Goal: Task Accomplishment & Management: Use online tool/utility

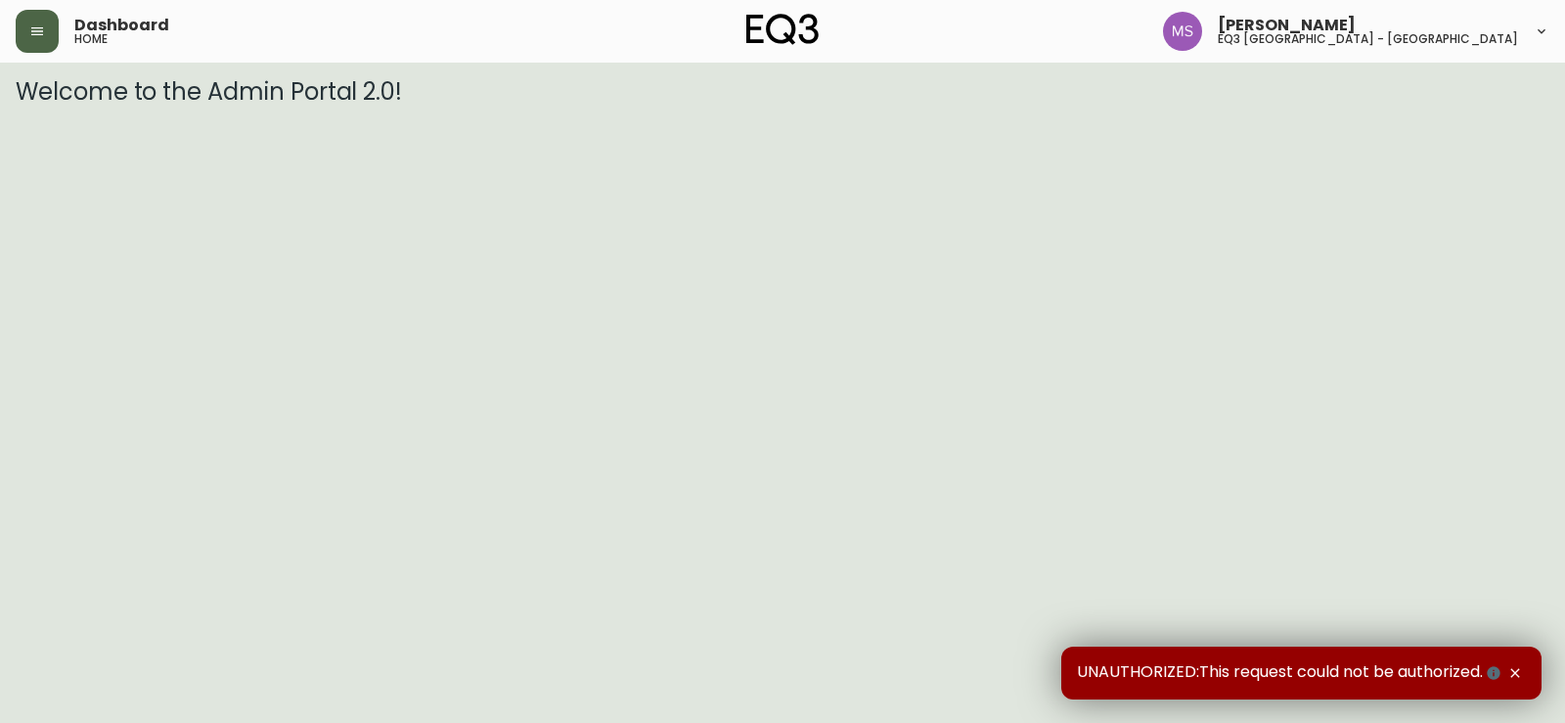
click at [39, 15] on button "button" at bounding box center [37, 31] width 43 height 43
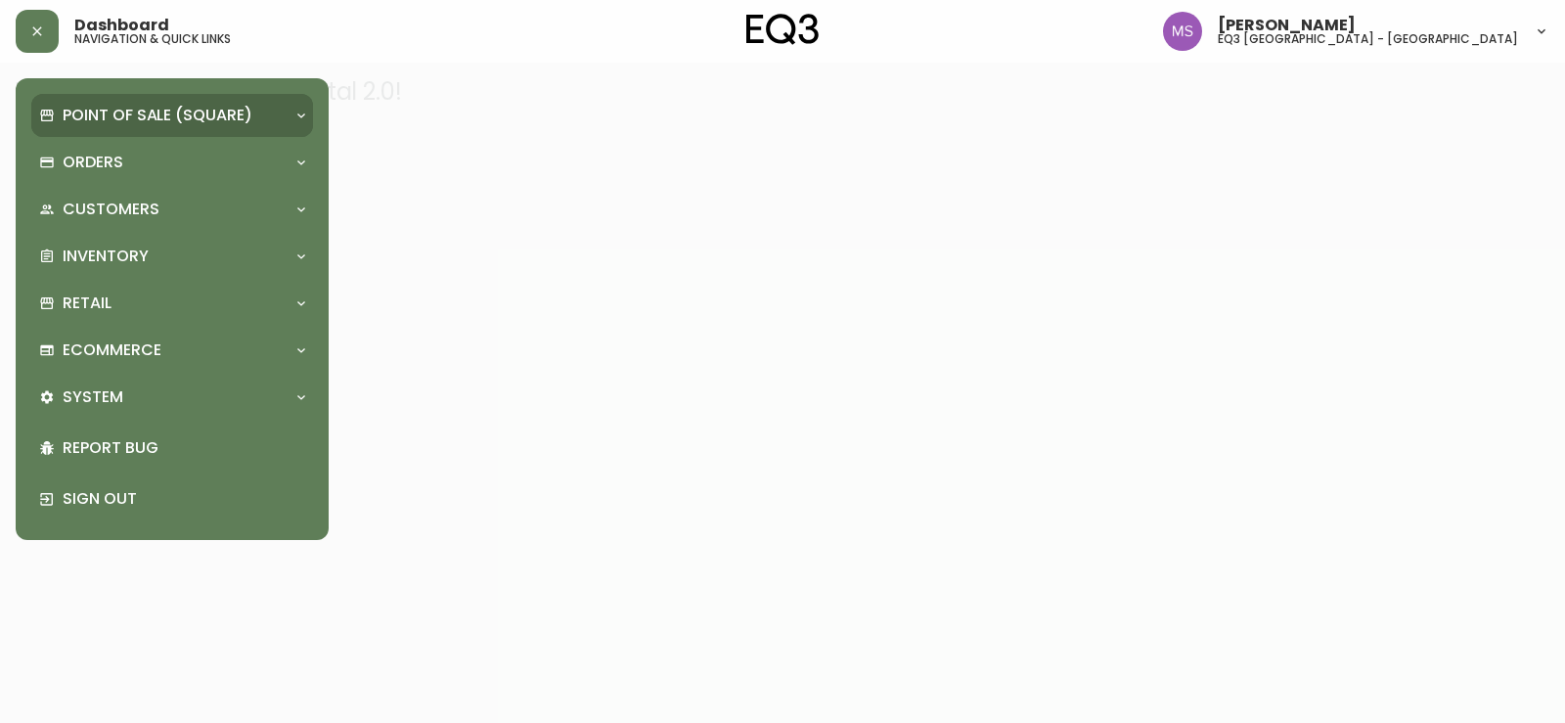
click at [100, 105] on p "Point of Sale (Square)" at bounding box center [158, 116] width 190 height 22
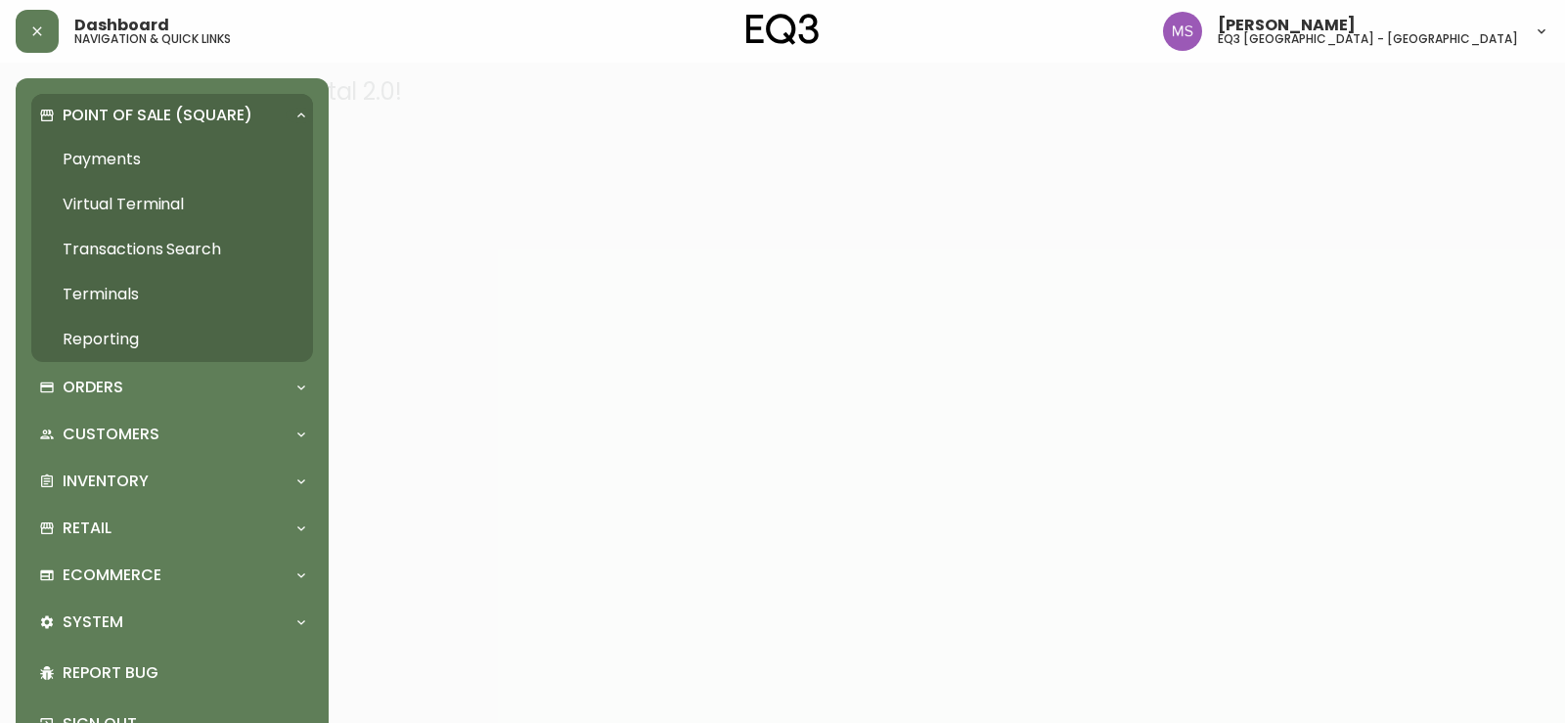
drag, startPoint x: 842, startPoint y: 448, endPoint x: 390, endPoint y: 415, distance: 453.2
click at [833, 441] on div at bounding box center [782, 361] width 1565 height 723
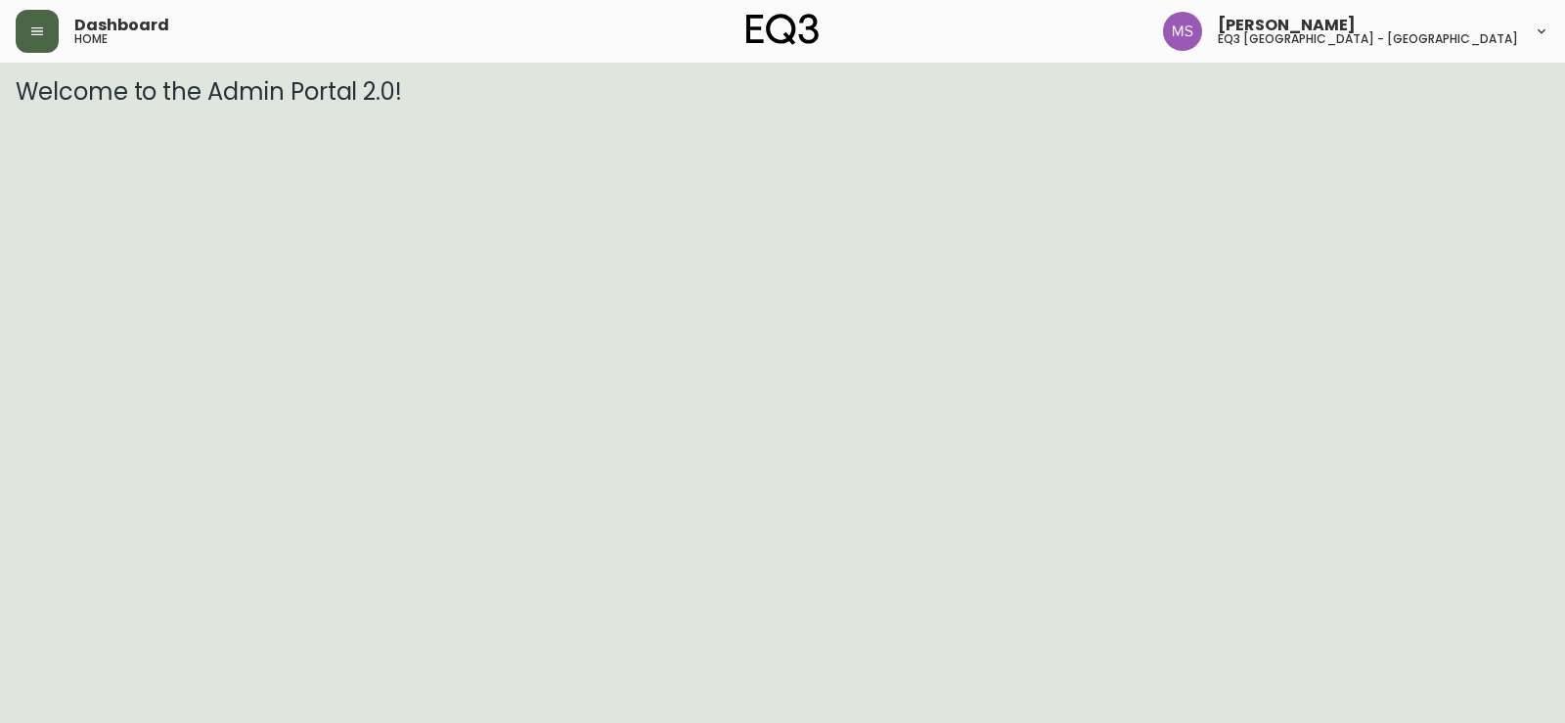
click at [23, 36] on button "button" at bounding box center [37, 31] width 43 height 43
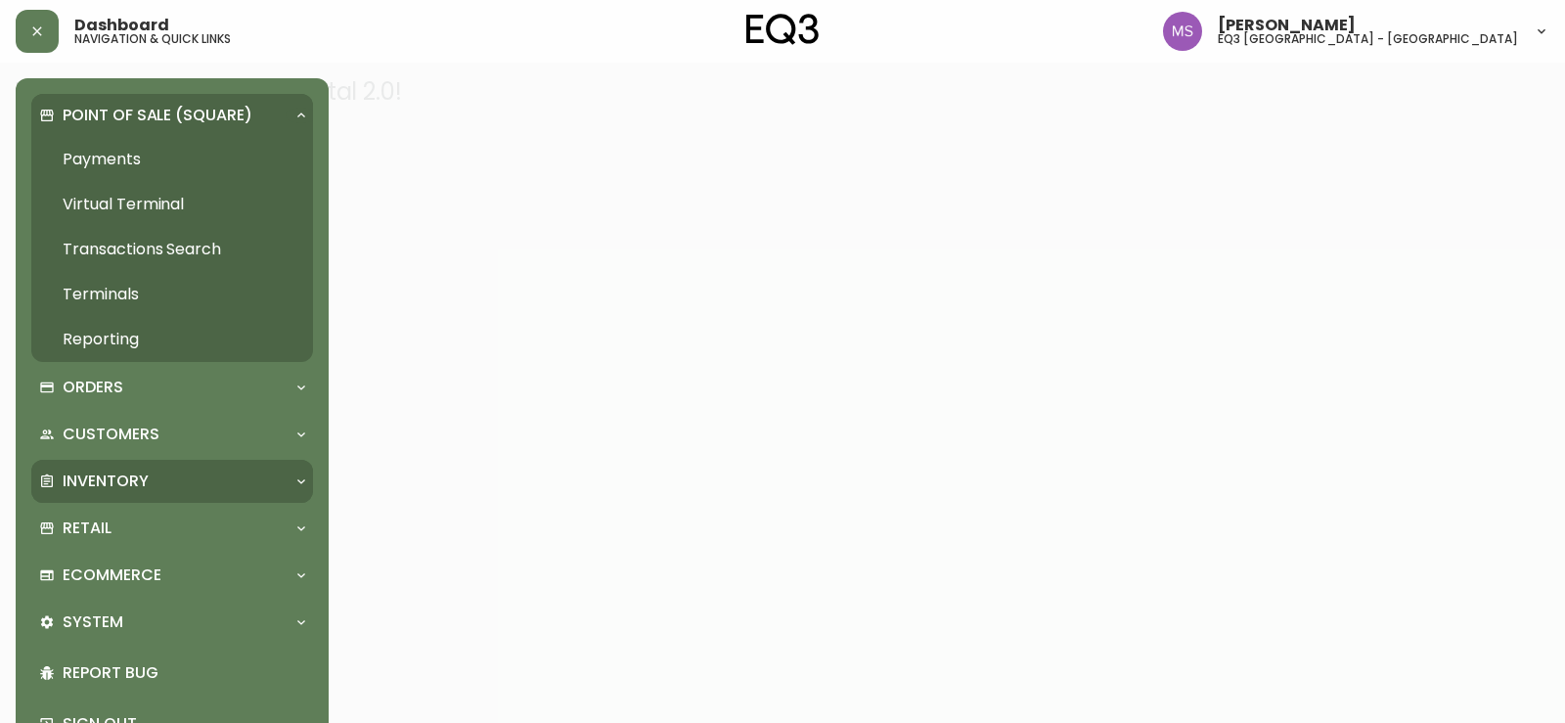
click at [99, 465] on div "Inventory" at bounding box center [172, 481] width 282 height 43
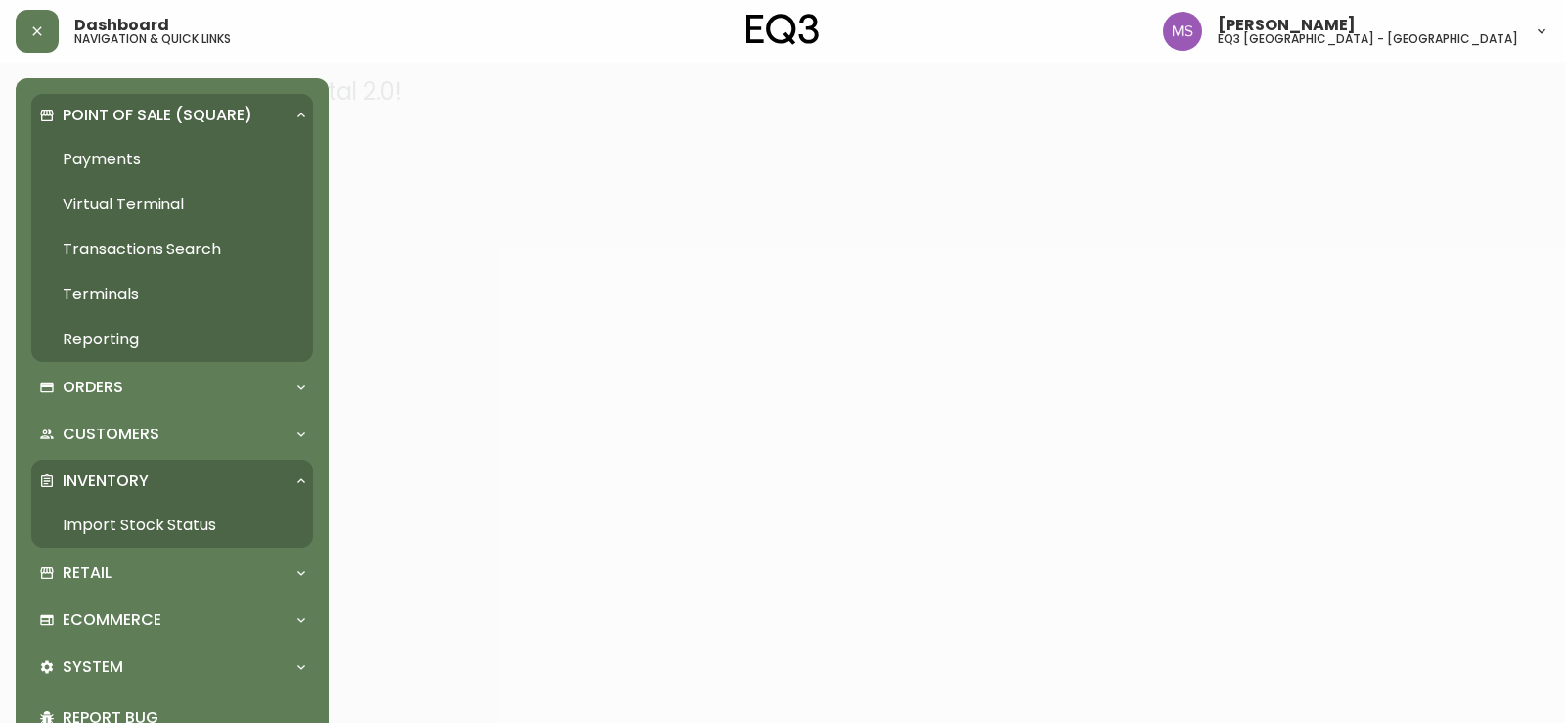
click at [150, 530] on link "Import Stock Status" at bounding box center [172, 525] width 282 height 45
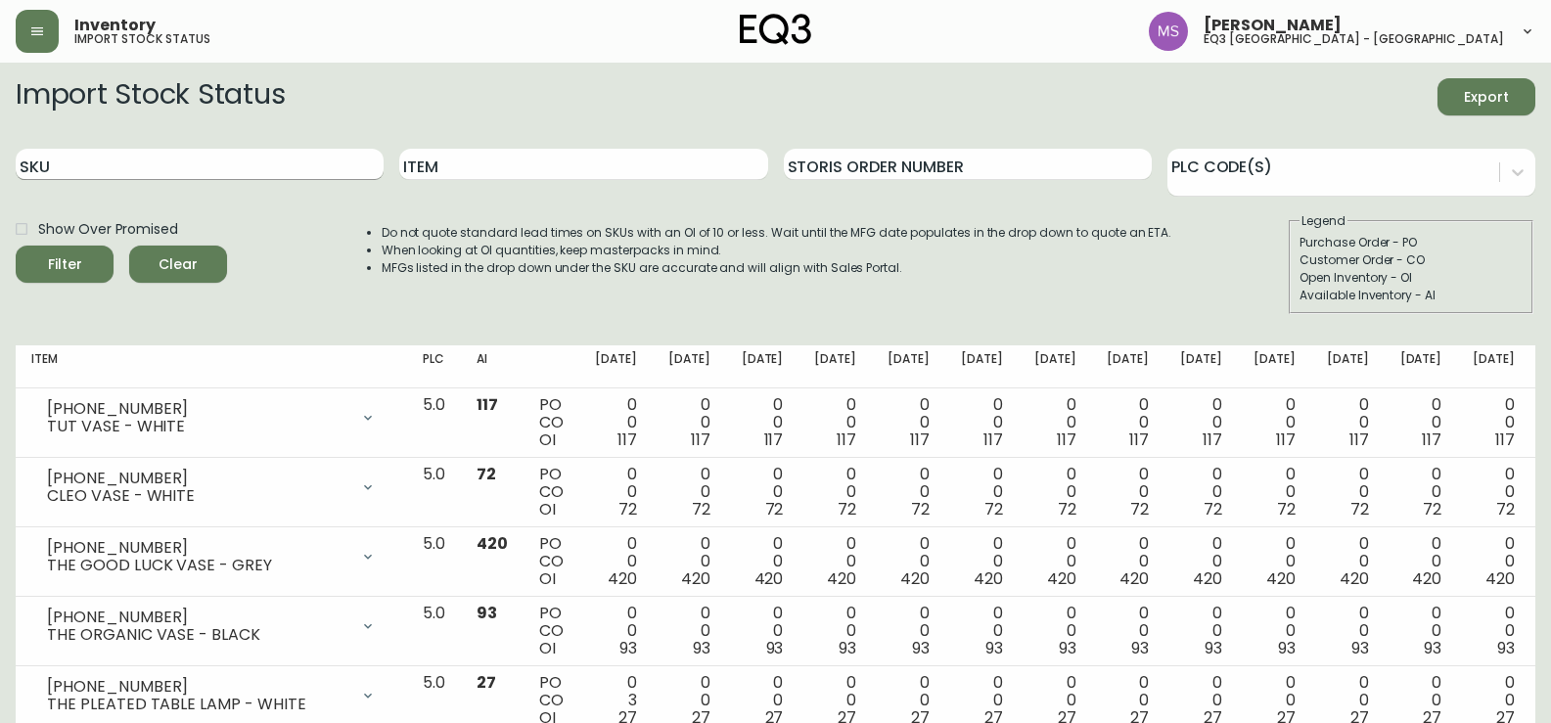
click at [109, 156] on input "SKU" at bounding box center [200, 164] width 368 height 31
click at [16, 246] on button "Filter" at bounding box center [65, 264] width 98 height 37
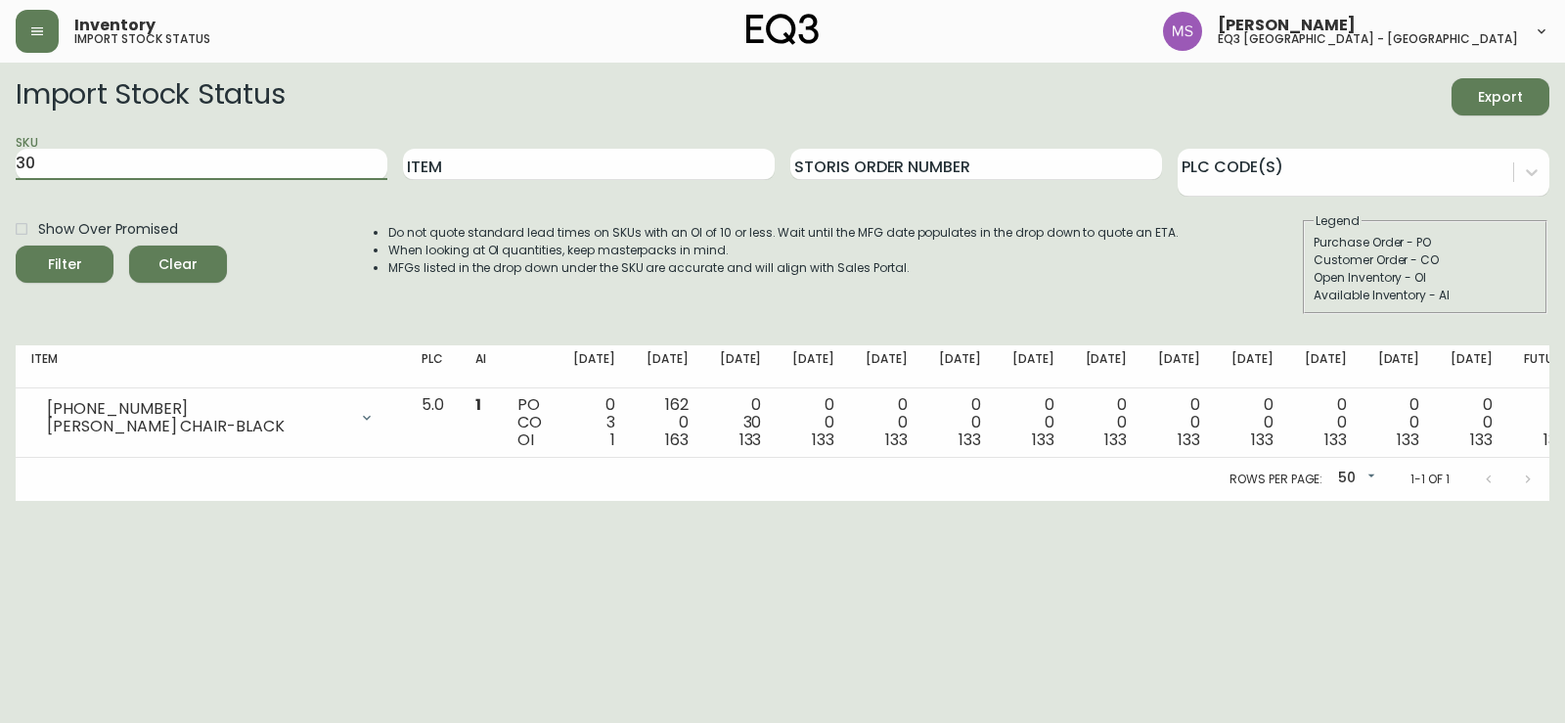
type input "3"
click at [16, 246] on button "Filter" at bounding box center [65, 264] width 98 height 37
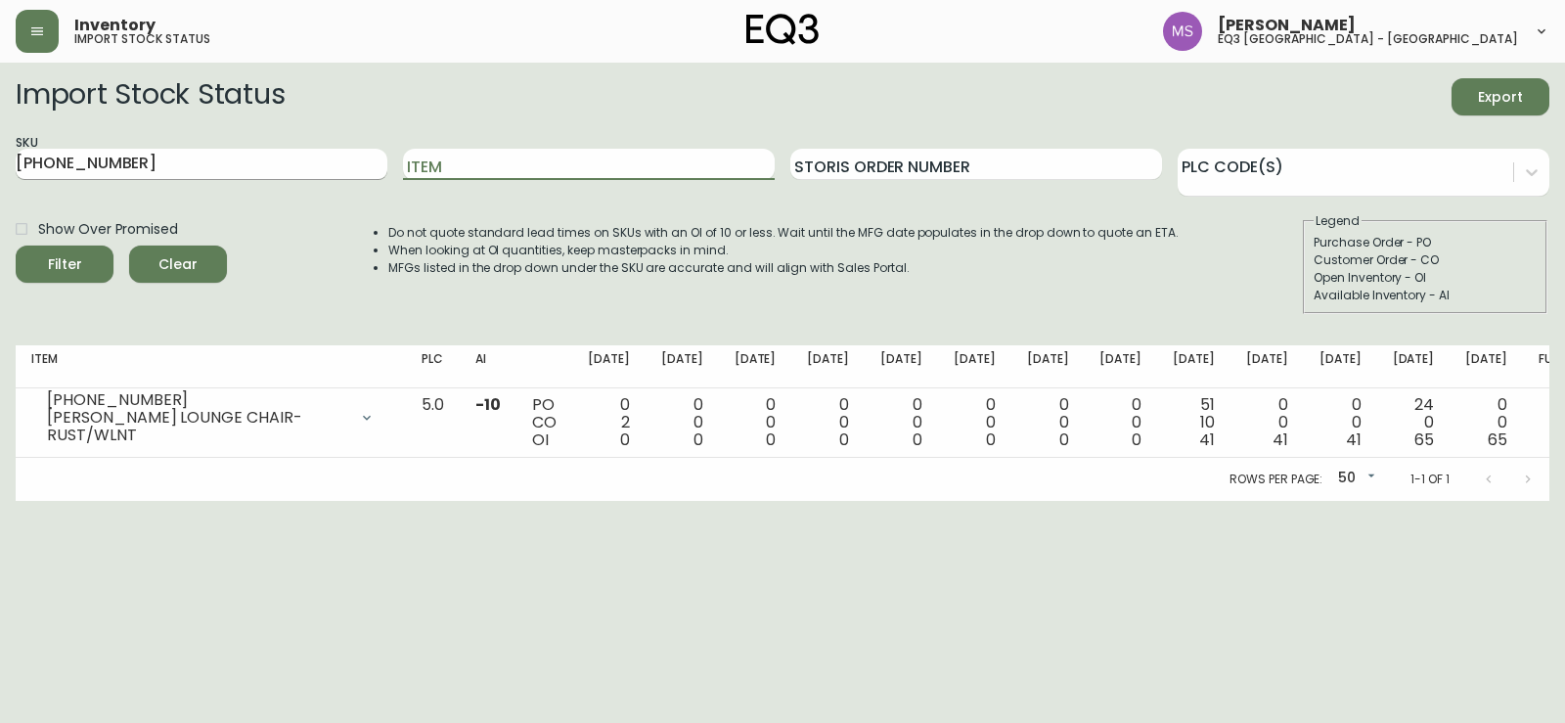
click at [202, 155] on input "[PHONE_NUMBER]" at bounding box center [202, 164] width 372 height 31
type input "3"
click at [573, 161] on input "Item" at bounding box center [589, 164] width 372 height 31
type input "NORTH"
click at [16, 246] on button "Filter" at bounding box center [65, 264] width 98 height 37
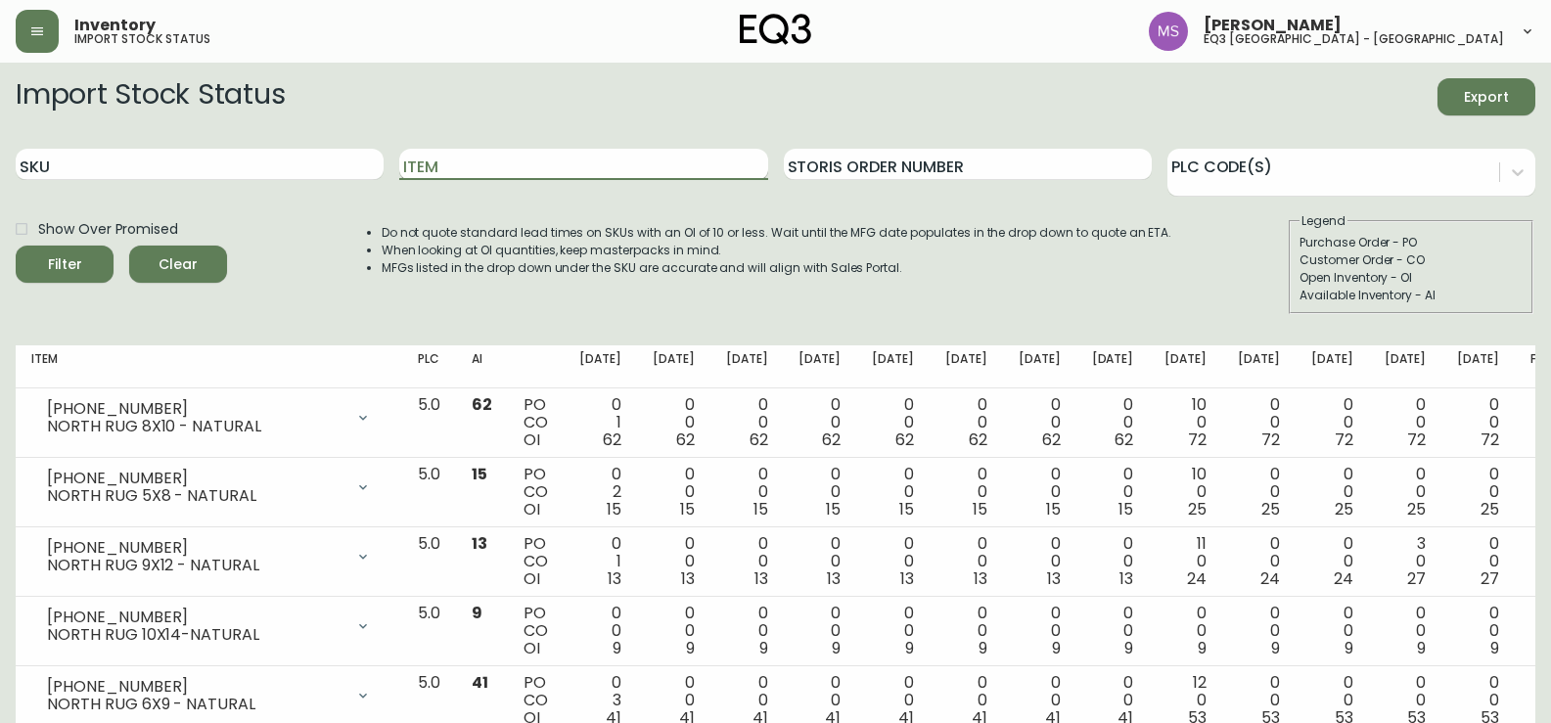
click at [573, 161] on input "Item" at bounding box center [583, 164] width 368 height 31
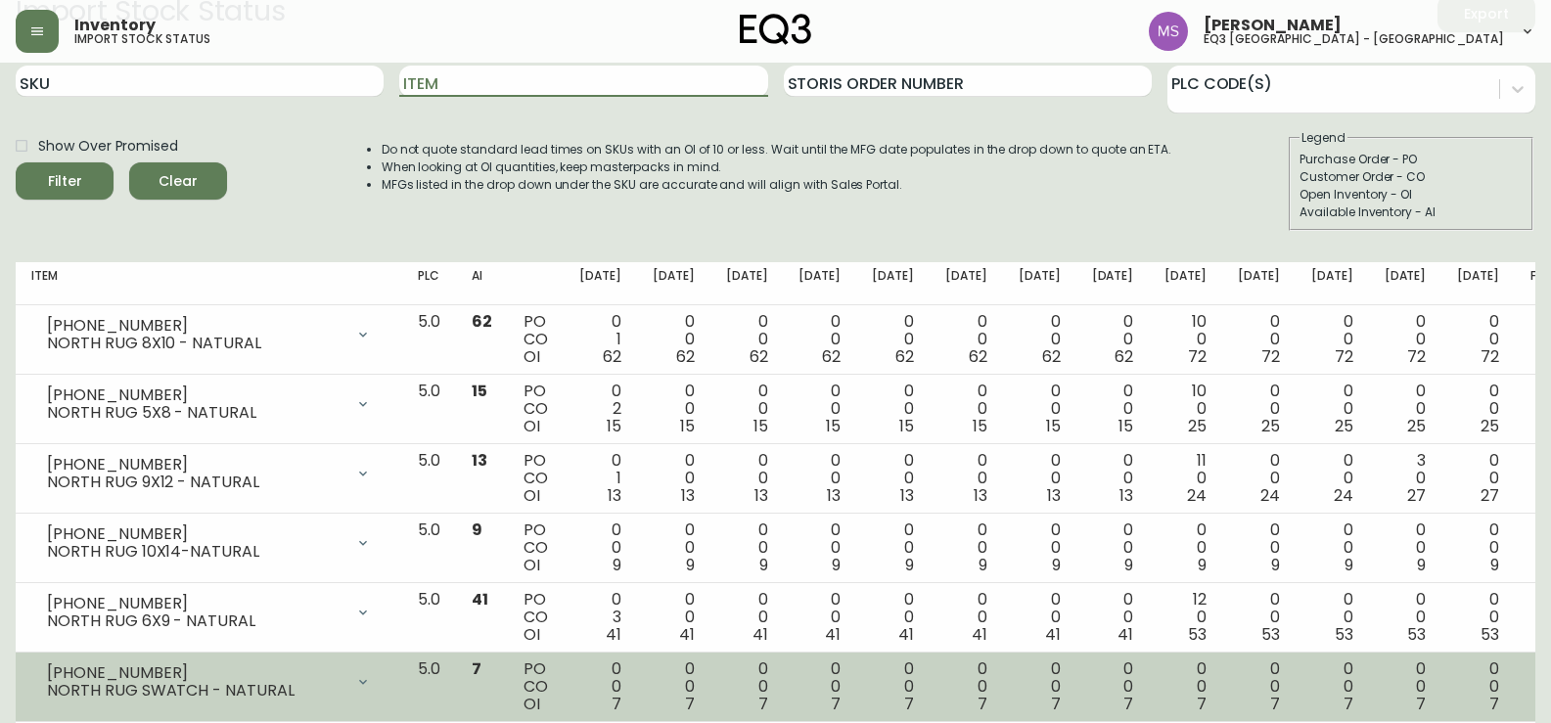
scroll to position [125, 0]
